Goal: Task Accomplishment & Management: Use online tool/utility

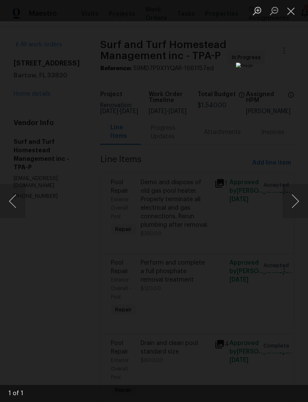
scroll to position [0, 56]
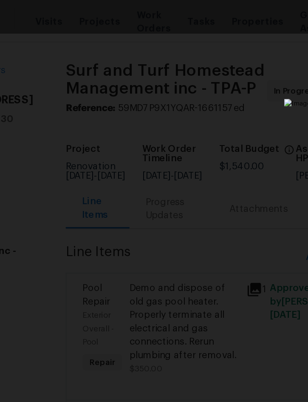
click at [132, 54] on div "Lightbox" at bounding box center [154, 201] width 308 height 402
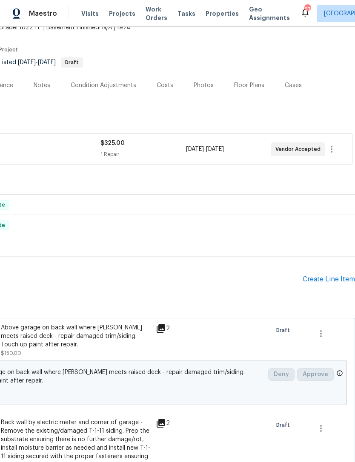
scroll to position [56, 126]
click at [329, 276] on div "Create Line Item" at bounding box center [328, 280] width 52 height 8
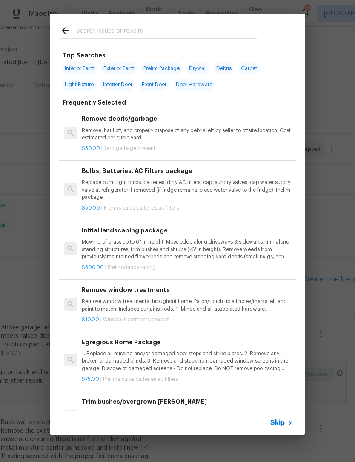
click at [169, 23] on div at bounding box center [158, 31] width 217 height 34
click at [161, 37] on input "text" at bounding box center [166, 32] width 180 height 13
type input "Bi fold"
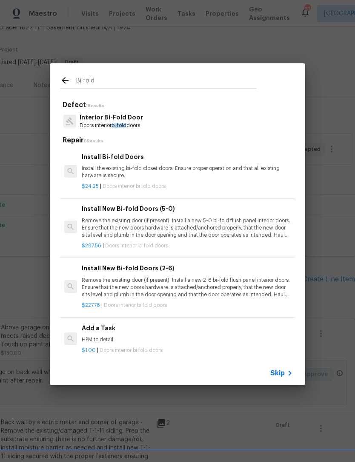
click at [131, 163] on div "Install Bi-fold Doors Install the existing bi-fold closet doors. Ensure proper …" at bounding box center [187, 166] width 211 height 28
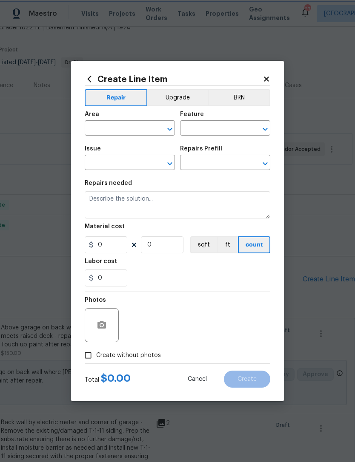
type input "Interior Door"
type input "Interior Bi-Fold Door"
type input "Install Bi-fold Doors $24.25"
type textarea "Install the existing bi-fold closet doors. Ensure proper operation and that all…"
type input "24.25"
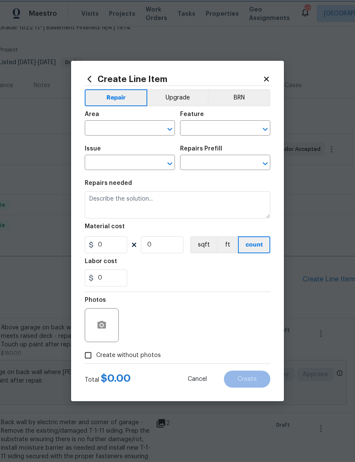
type input "1"
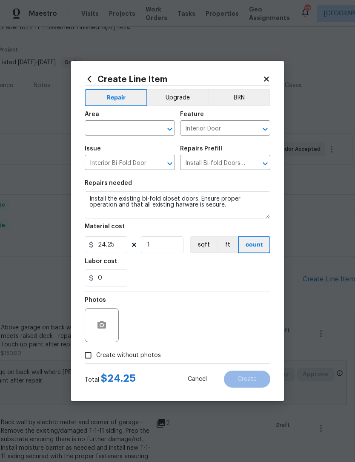
click at [121, 131] on input "text" at bounding box center [118, 128] width 66 height 13
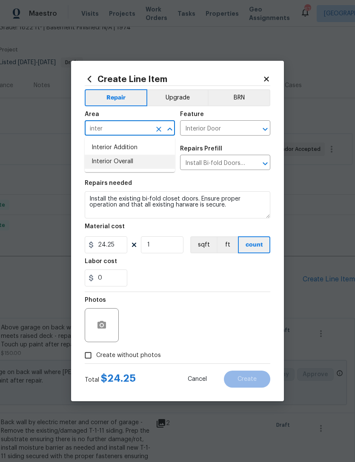
click at [131, 164] on li "Interior Overall" at bounding box center [130, 162] width 90 height 14
type input "Interior Overall"
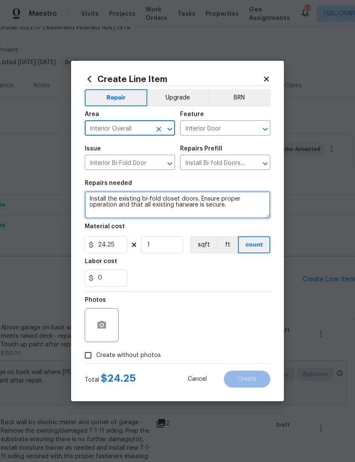
click at [89, 198] on textarea "Install the existing bi-fold closet doors. Ensure proper operation and that all…" at bounding box center [177, 204] width 185 height 27
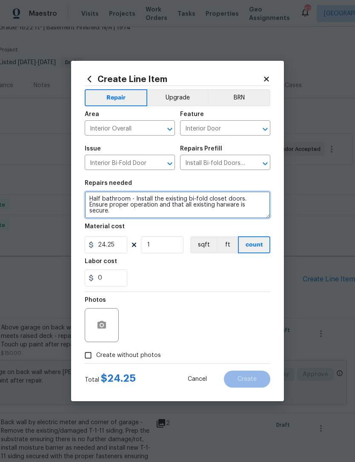
type textarea "Half bathroom - Install the existing bi-fold closet doors. Ensure proper operat…"
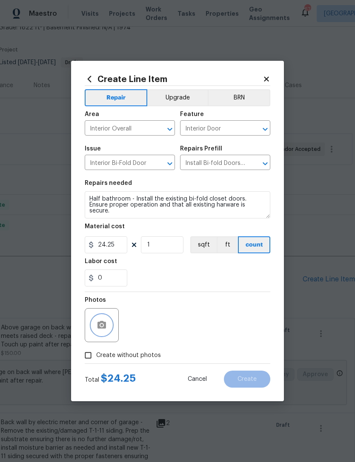
click at [104, 321] on icon "button" at bounding box center [102, 325] width 10 height 10
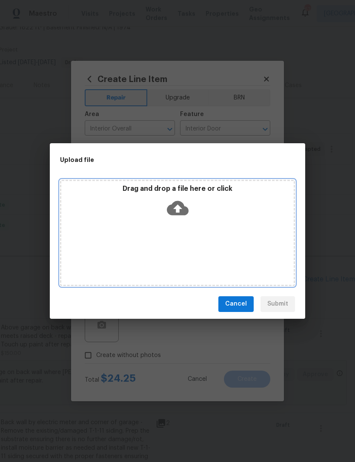
click at [245, 212] on div "Drag and drop a file here or click" at bounding box center [177, 203] width 232 height 37
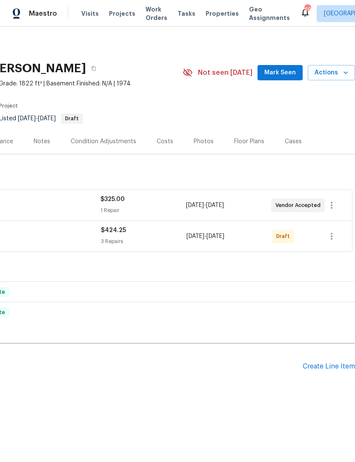
scroll to position [0, 126]
click at [333, 237] on icon "button" at bounding box center [331, 236] width 10 height 10
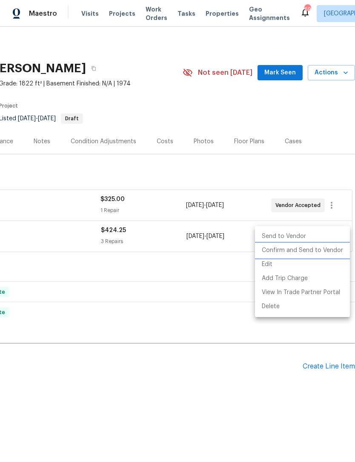
click at [319, 252] on li "Confirm and Send to Vendor" at bounding box center [302, 251] width 95 height 14
click at [186, 397] on div at bounding box center [177, 231] width 355 height 462
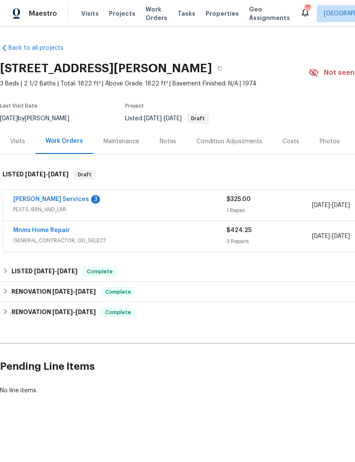
scroll to position [0, 0]
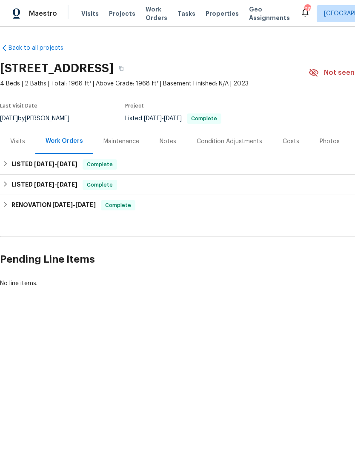
click at [120, 139] on div "Maintenance" at bounding box center [121, 141] width 36 height 9
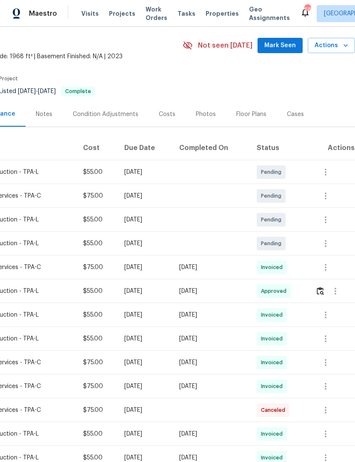
scroll to position [27, 126]
click at [324, 292] on img "button" at bounding box center [319, 291] width 7 height 8
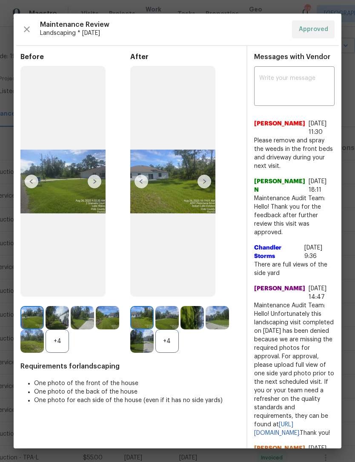
click at [276, 77] on textarea at bounding box center [294, 87] width 70 height 24
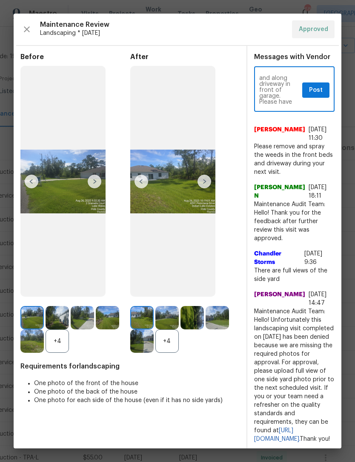
scroll to position [24, 0]
type textarea "Weeds still present in front beds and along driveway in front of garage. Please…"
click at [314, 89] on span "Post" at bounding box center [316, 90] width 14 height 11
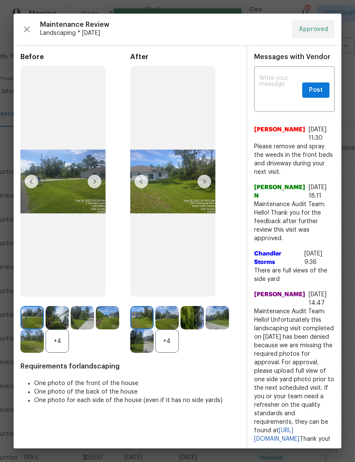
scroll to position [0, 0]
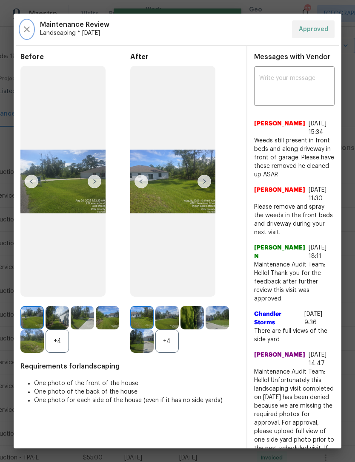
click at [28, 33] on icon "button" at bounding box center [27, 29] width 10 height 10
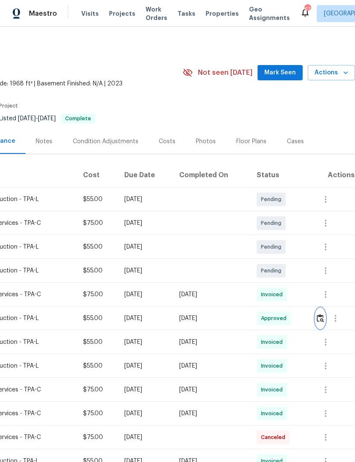
scroll to position [0, 127]
click at [325, 202] on icon "button" at bounding box center [325, 199] width 10 height 10
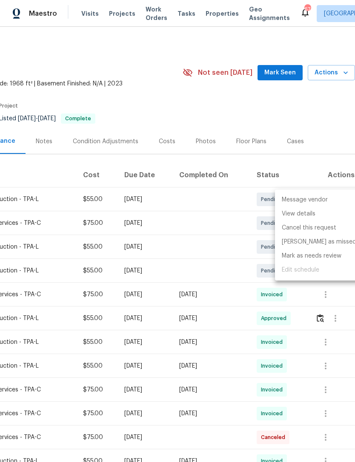
click at [327, 127] on div at bounding box center [177, 231] width 355 height 462
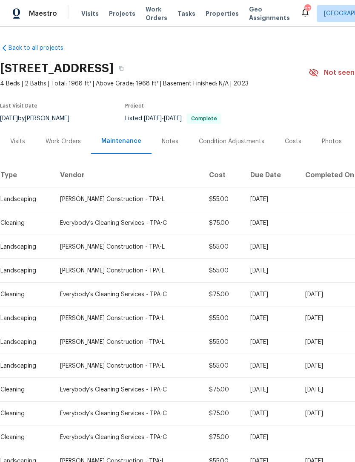
scroll to position [0, 0]
click at [68, 143] on div "Work Orders" at bounding box center [63, 141] width 35 height 9
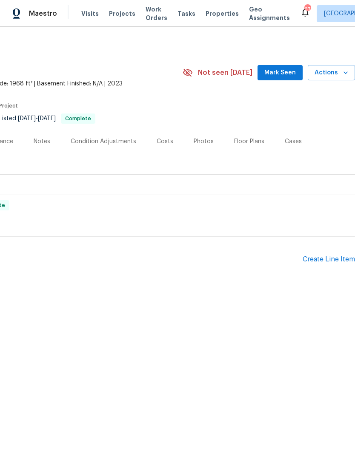
scroll to position [0, 126]
click at [325, 261] on div "Create Line Item" at bounding box center [328, 260] width 52 height 8
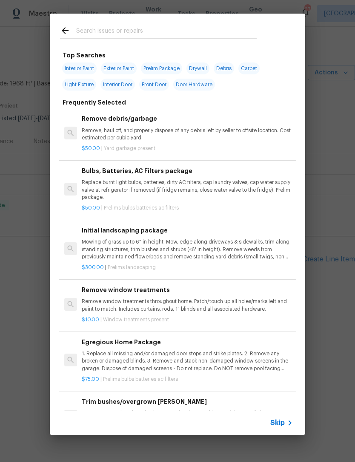
click at [174, 29] on input "text" at bounding box center [166, 32] width 180 height 13
type input "Pressure"
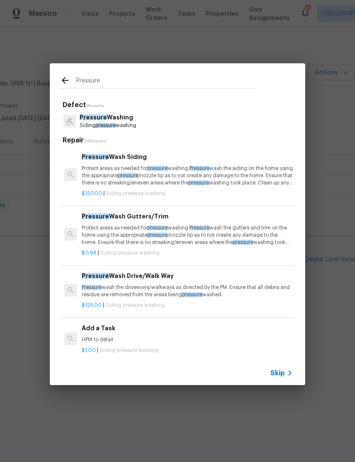
click at [151, 163] on div "Pressure Wash Siding Protect areas as needed for pressure washing. Pressure was…" at bounding box center [187, 169] width 211 height 35
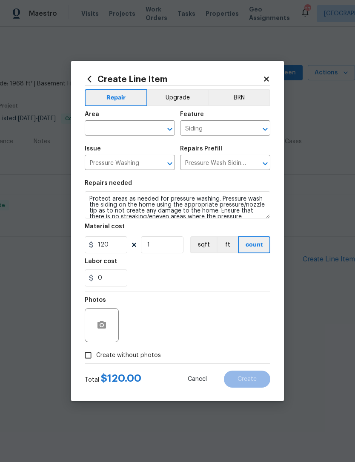
click at [106, 123] on input "text" at bounding box center [118, 128] width 66 height 13
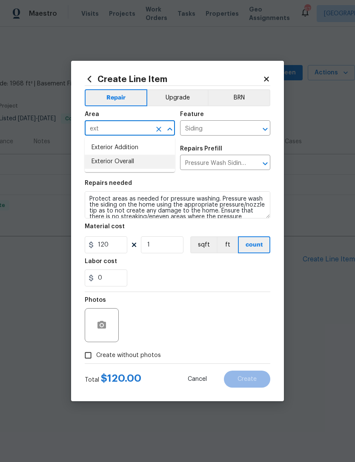
click at [124, 162] on li "Exterior Overall" at bounding box center [130, 162] width 90 height 14
type input "Exterior Overall"
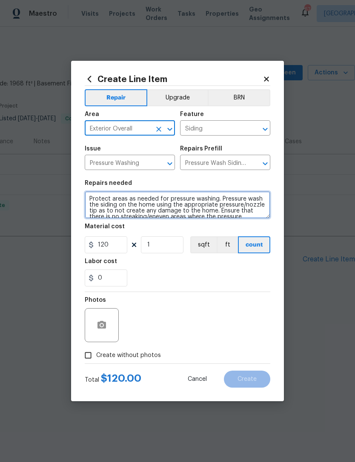
click at [91, 197] on textarea "Protect areas as needed for pressure washing. Pressure wash the siding on the h…" at bounding box center [177, 204] width 185 height 27
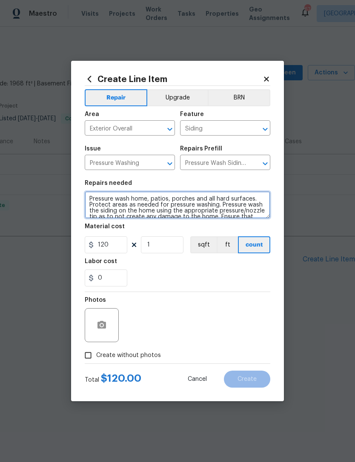
type textarea "Pressure wash home, patios, porches and all hard surfaces. Protect areas as nee…"
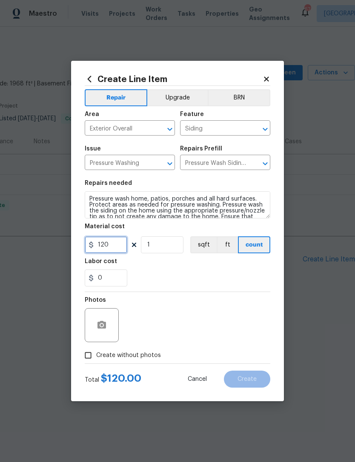
click at [113, 247] on input "120" at bounding box center [106, 244] width 43 height 17
type input "275"
click at [110, 319] on div at bounding box center [102, 325] width 34 height 34
click at [100, 331] on button "button" at bounding box center [101, 325] width 20 height 20
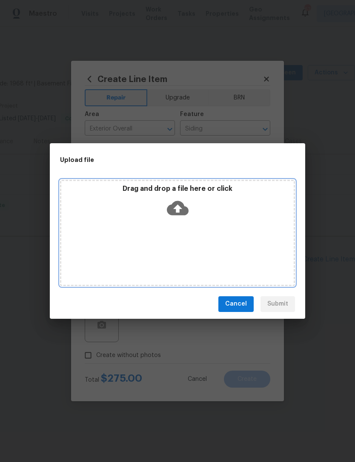
click at [253, 228] on div "Drag and drop a file here or click" at bounding box center [177, 233] width 235 height 106
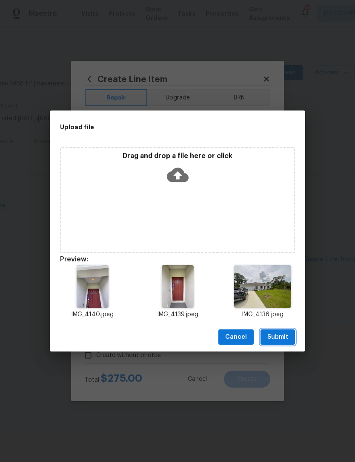
click at [282, 333] on span "Submit" at bounding box center [277, 337] width 21 height 11
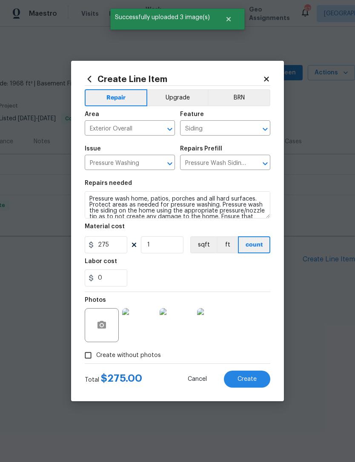
click at [252, 378] on span "Create" at bounding box center [246, 379] width 19 height 6
type input "0"
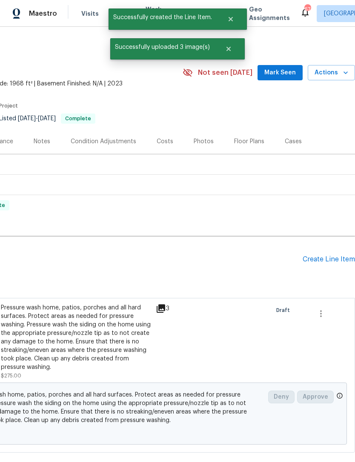
click at [333, 256] on div "Create Line Item" at bounding box center [328, 260] width 52 height 8
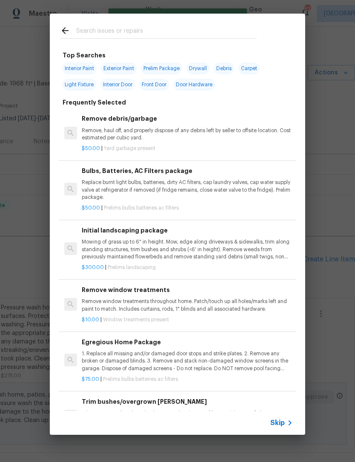
click at [161, 33] on input "text" at bounding box center [166, 32] width 180 height 13
type input "Weed"
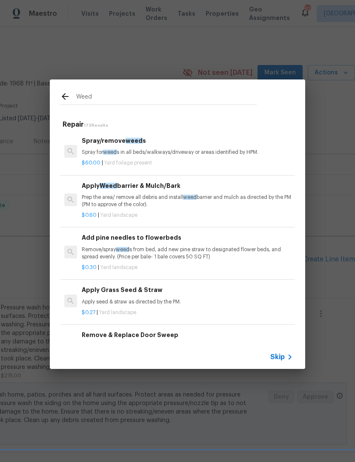
click at [149, 138] on h6 "Spray/remove weed s" at bounding box center [187, 140] width 211 height 9
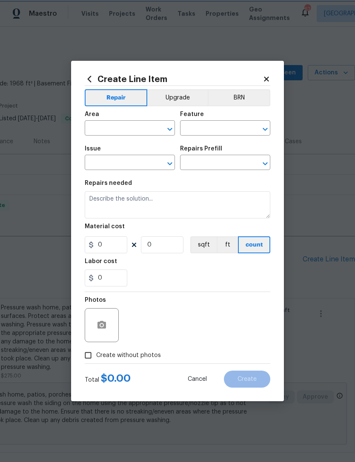
type input "Dead/overgrown tree or foliage"
type input "Spray/remove weeds $60.00"
type textarea "Spray for weeds in all beds/walkways/driveway or areas identified by HPM."
type input "60"
type input "1"
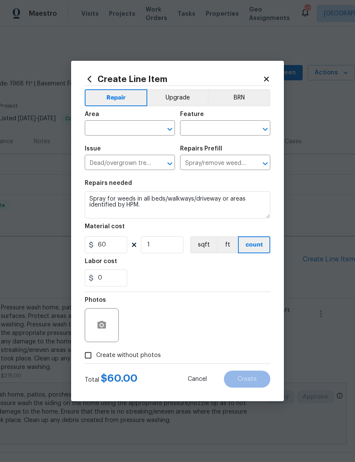
click at [111, 125] on input "text" at bounding box center [118, 128] width 66 height 13
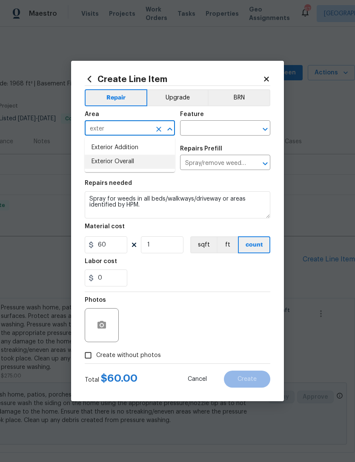
click at [128, 162] on li "Exterior Overall" at bounding box center [130, 162] width 90 height 14
type input "Exterior Overall"
click at [209, 127] on input "text" at bounding box center [213, 128] width 66 height 13
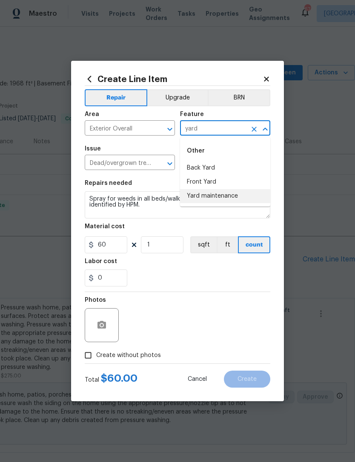
click at [232, 198] on li "Yard maintenance" at bounding box center [225, 196] width 90 height 14
type input "Yard maintenance"
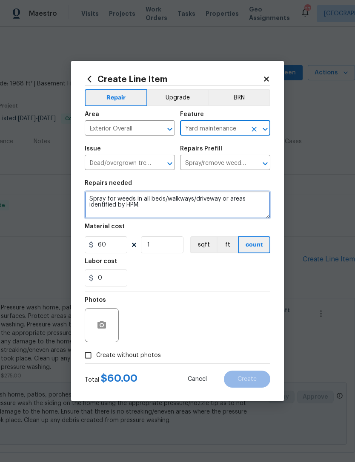
click at [89, 199] on textarea "Spray for weeds in all beds/walkways/driveway or areas identified by HPM." at bounding box center [177, 204] width 185 height 27
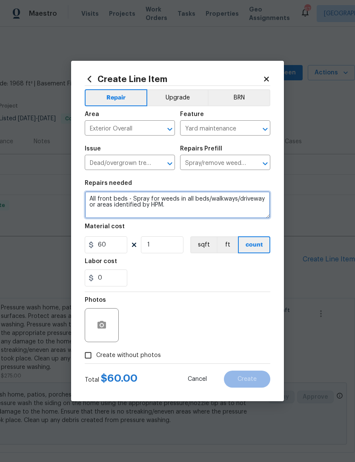
type textarea "All front beds - Spray for weeds in all beds/walkways/driveway or areas identif…"
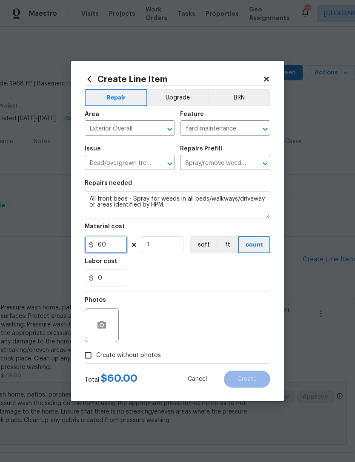
click at [114, 248] on input "60" at bounding box center [106, 244] width 43 height 17
type input "75"
click at [109, 328] on button "button" at bounding box center [101, 325] width 20 height 20
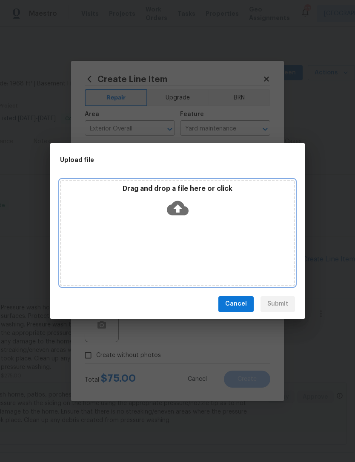
click at [223, 217] on div "Drag and drop a file here or click" at bounding box center [177, 203] width 232 height 37
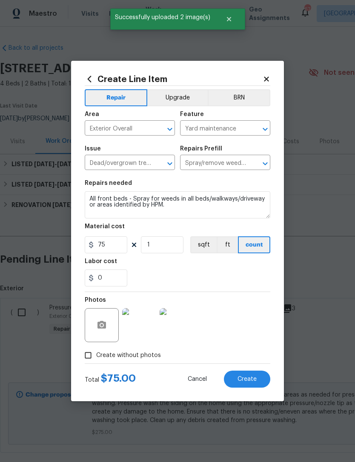
scroll to position [0, 126]
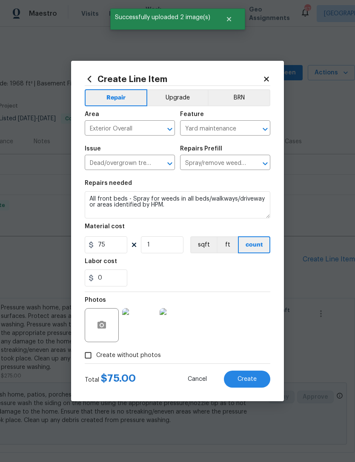
click at [248, 381] on span "Create" at bounding box center [246, 379] width 19 height 6
type input "0"
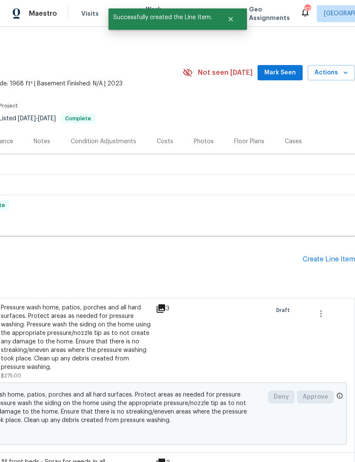
click at [330, 256] on div "Create Line Item" at bounding box center [328, 260] width 52 height 8
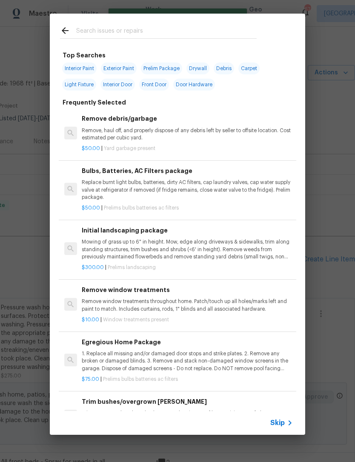
click at [168, 34] on input "text" at bounding box center [166, 32] width 180 height 13
type input "Exterior door"
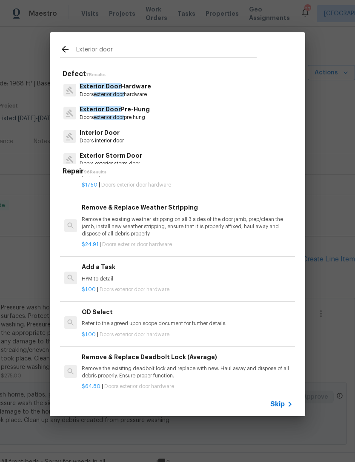
scroll to position [204, 0]
click at [129, 277] on p "HPM to detail" at bounding box center [186, 278] width 211 height 7
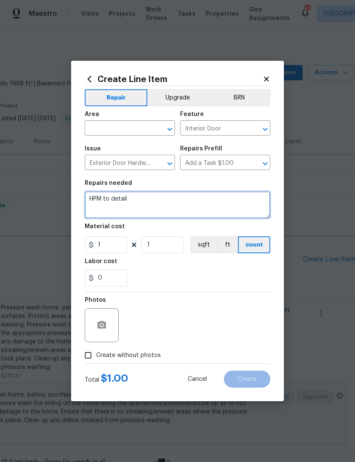
click at [94, 195] on textarea "HPM to detail" at bounding box center [177, 204] width 185 height 27
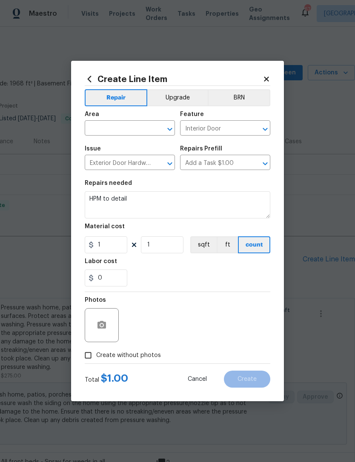
click at [116, 119] on div "Area" at bounding box center [130, 116] width 90 height 11
click at [115, 126] on input "text" at bounding box center [118, 128] width 66 height 13
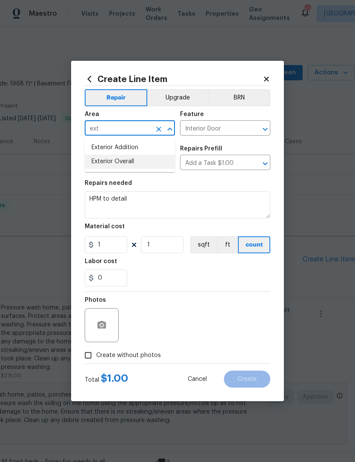
click at [129, 160] on li "Exterior Overall" at bounding box center [130, 162] width 90 height 14
type input "Exterior Overall"
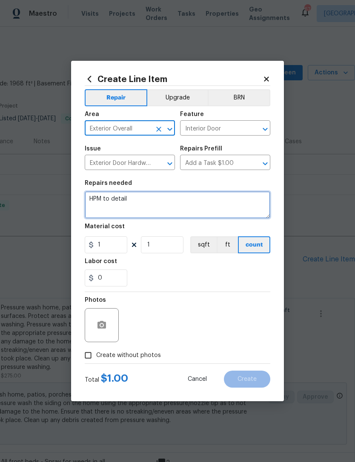
click at [93, 195] on textarea "HPM to detail" at bounding box center [177, 204] width 185 height 27
click at [94, 196] on textarea "HPM to detail" at bounding box center [177, 204] width 185 height 27
click at [93, 196] on textarea "HPM to detail" at bounding box center [177, 204] width 185 height 27
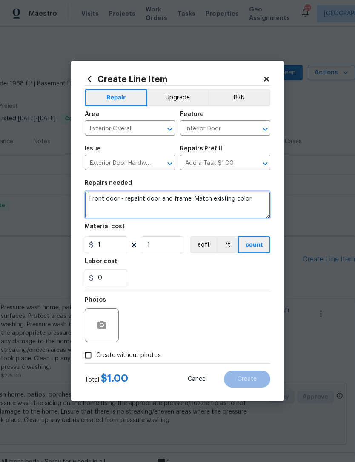
type textarea "Front door - repaint door and frame. Match existing color."
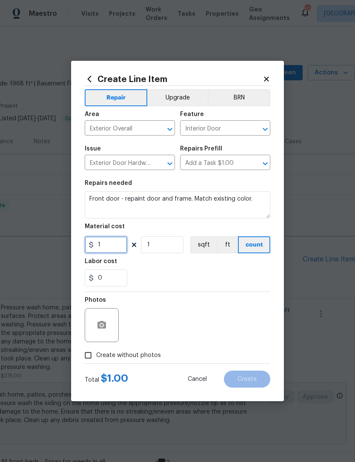
click at [112, 245] on input "1" at bounding box center [106, 244] width 43 height 17
type input "150"
click at [111, 323] on button "button" at bounding box center [101, 325] width 20 height 20
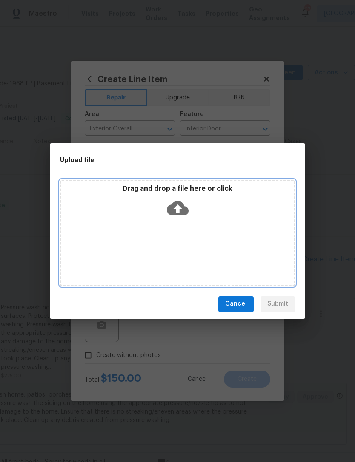
click at [229, 218] on div "Drag and drop a file here or click" at bounding box center [177, 203] width 232 height 37
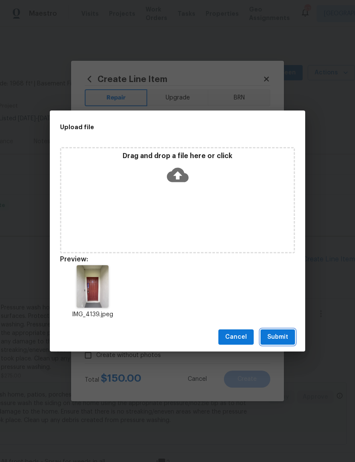
click at [272, 344] on button "Submit" at bounding box center [277, 338] width 34 height 16
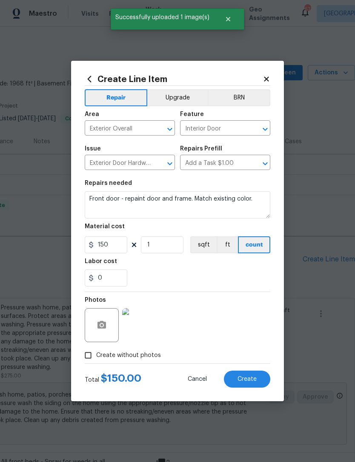
click at [252, 373] on button "Create" at bounding box center [247, 379] width 46 height 17
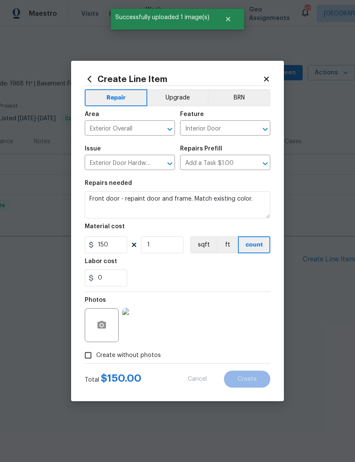
type input "0"
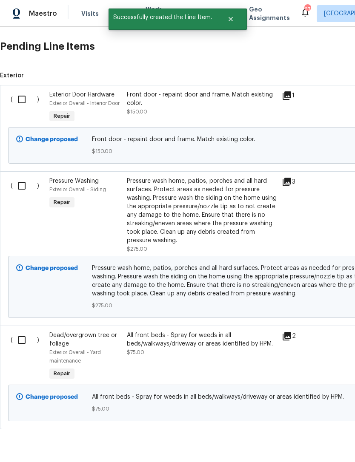
scroll to position [212, 0]
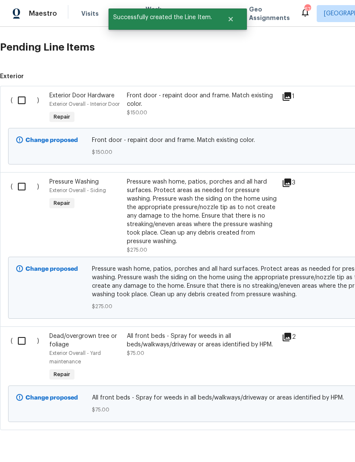
click at [18, 101] on input "checkbox" at bounding box center [25, 100] width 24 height 18
checkbox input "true"
click at [22, 188] on input "checkbox" at bounding box center [25, 187] width 24 height 18
checkbox input "true"
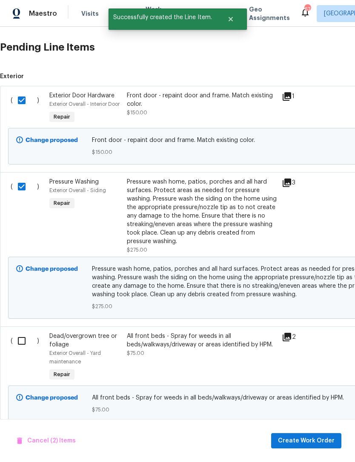
click at [20, 350] on input "checkbox" at bounding box center [25, 341] width 24 height 18
checkbox input "true"
click at [310, 440] on span "Create Work Order" at bounding box center [306, 441] width 57 height 11
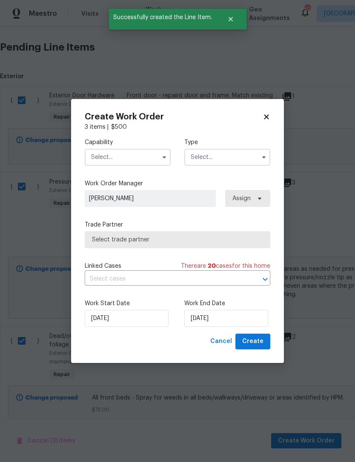
click at [130, 161] on input "text" at bounding box center [128, 157] width 86 height 17
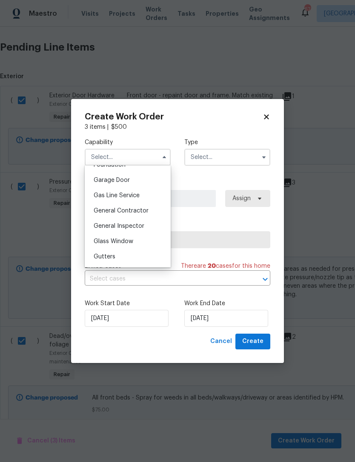
scroll to position [370, 0]
click at [143, 211] on span "General Contractor" at bounding box center [121, 211] width 55 height 6
type input "General Contractor"
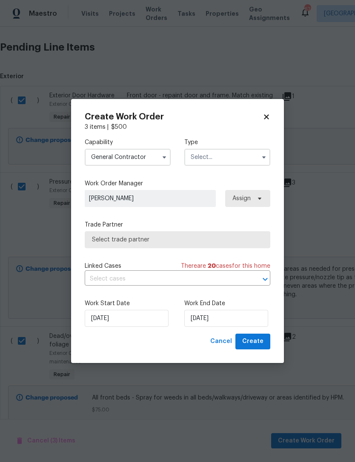
click at [227, 156] on input "text" at bounding box center [227, 157] width 86 height 17
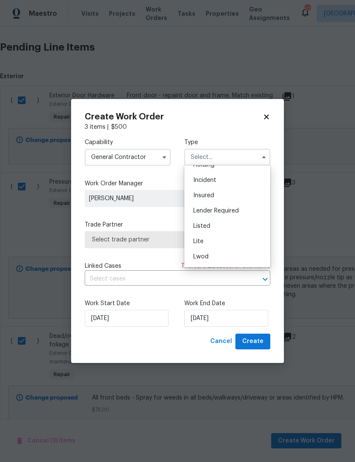
scroll to position [49, 0]
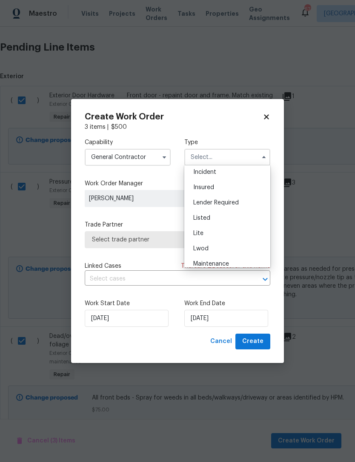
click at [218, 217] on div "Listed" at bounding box center [227, 217] width 82 height 15
type input "Listed"
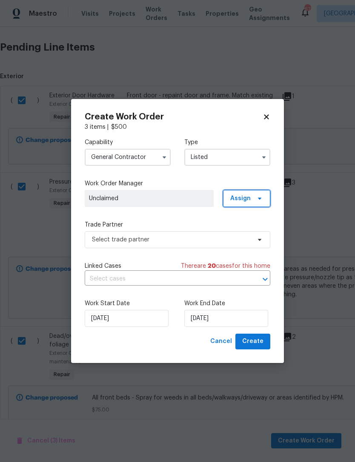
click at [245, 202] on span "Assign" at bounding box center [246, 198] width 47 height 17
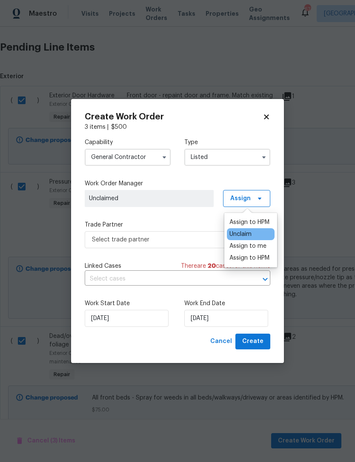
click at [253, 246] on div "Assign to me" at bounding box center [247, 246] width 37 height 9
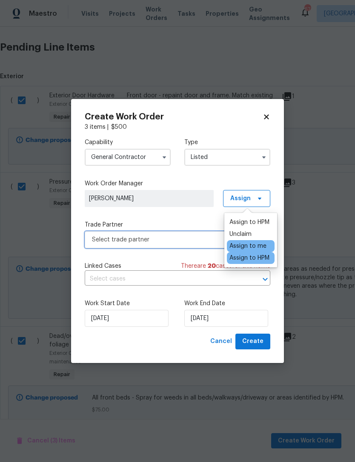
click at [155, 241] on span "Select trade partner" at bounding box center [171, 240] width 159 height 9
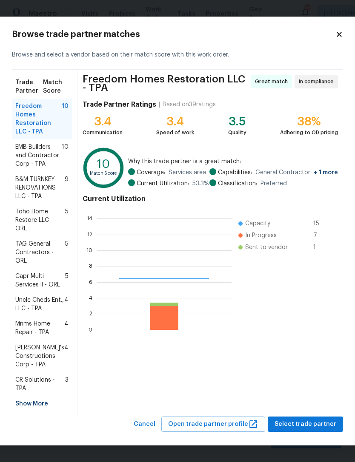
scroll to position [119, 135]
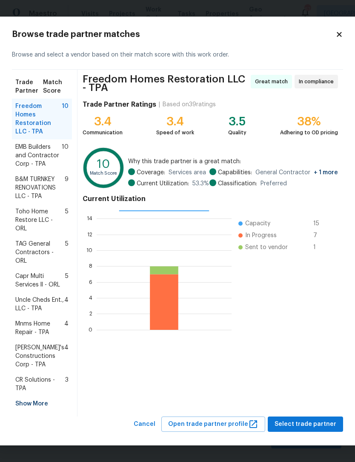
click at [25, 331] on span "Mnms Home Repair - TPA" at bounding box center [39, 328] width 49 height 17
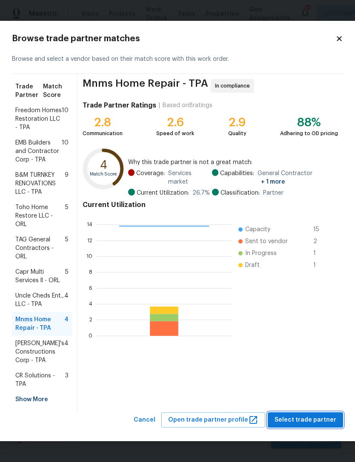
click at [313, 421] on span "Select trade partner" at bounding box center [305, 420] width 62 height 11
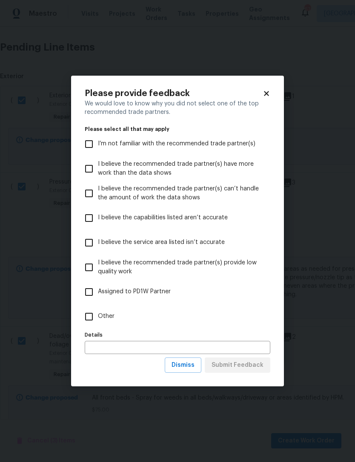
click at [107, 310] on label "Other" at bounding box center [171, 316] width 183 height 25
click at [98, 310] on input "Other" at bounding box center [89, 317] width 18 height 18
checkbox input "true"
click at [242, 364] on span "Submit Feedback" at bounding box center [237, 365] width 52 height 11
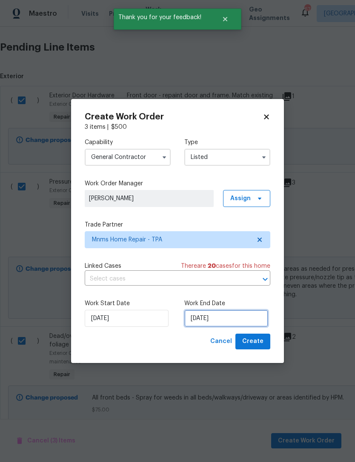
click at [222, 319] on input "[DATE]" at bounding box center [226, 318] width 84 height 17
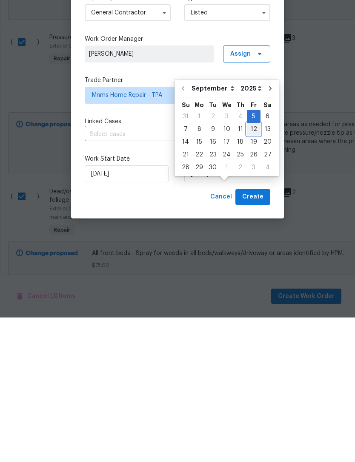
click at [248, 268] on div "12" at bounding box center [254, 274] width 14 height 12
type input "[DATE]"
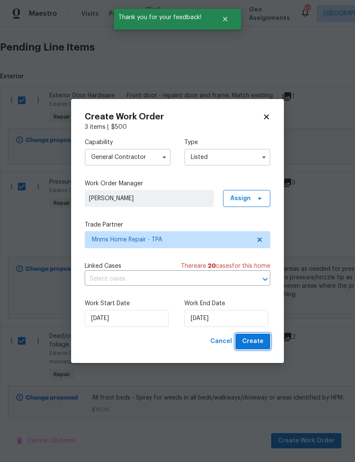
click at [258, 340] on span "Create" at bounding box center [252, 341] width 21 height 11
checkbox input "false"
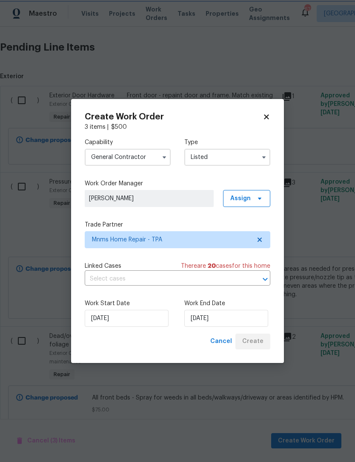
scroll to position [0, 0]
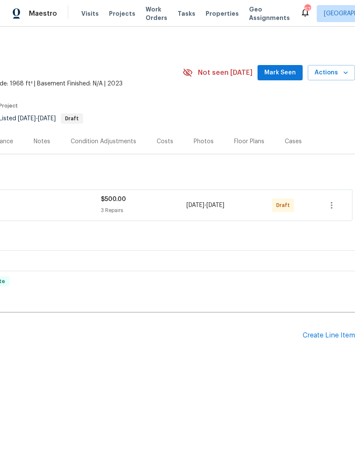
scroll to position [0, 126]
click at [334, 206] on icon "button" at bounding box center [331, 205] width 10 height 10
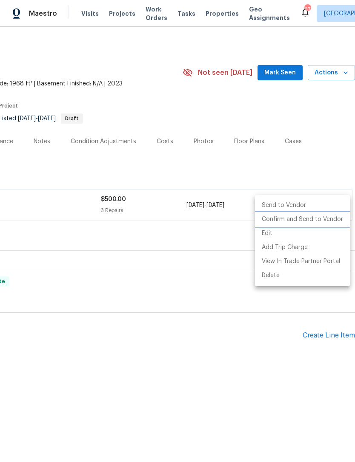
click at [320, 219] on li "Confirm and Send to Vendor" at bounding box center [302, 220] width 95 height 14
click at [174, 357] on div at bounding box center [177, 231] width 355 height 462
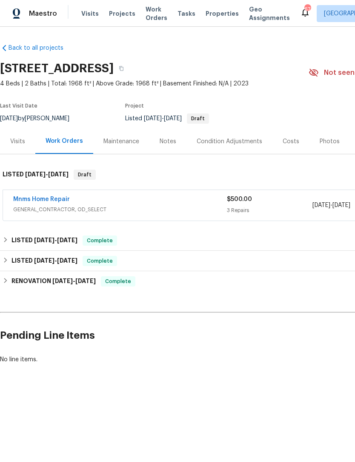
scroll to position [0, 0]
click at [161, 143] on div "Notes" at bounding box center [167, 141] width 17 height 9
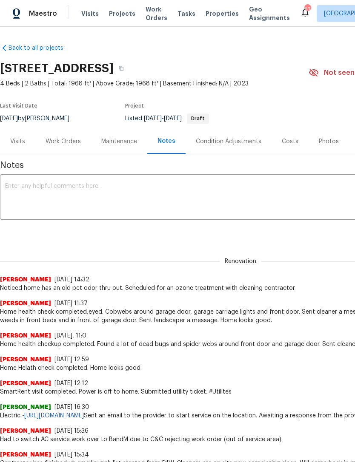
click at [122, 185] on textarea at bounding box center [240, 198] width 470 height 30
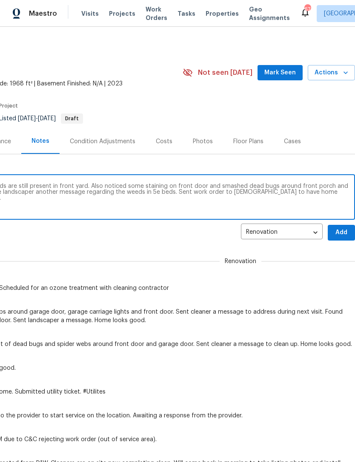
scroll to position [0, 126]
type textarea "Home health check completed. Noted weeds are still present in front yard. Also …"
click at [339, 228] on span "Add" at bounding box center [341, 233] width 14 height 11
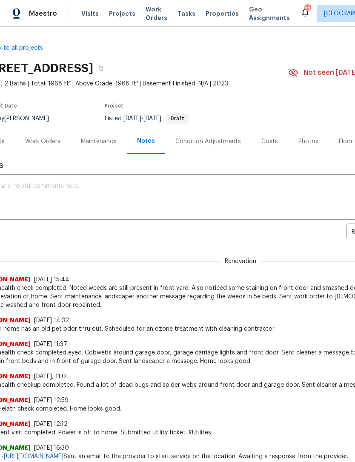
scroll to position [0, 20]
